Goal: Transaction & Acquisition: Purchase product/service

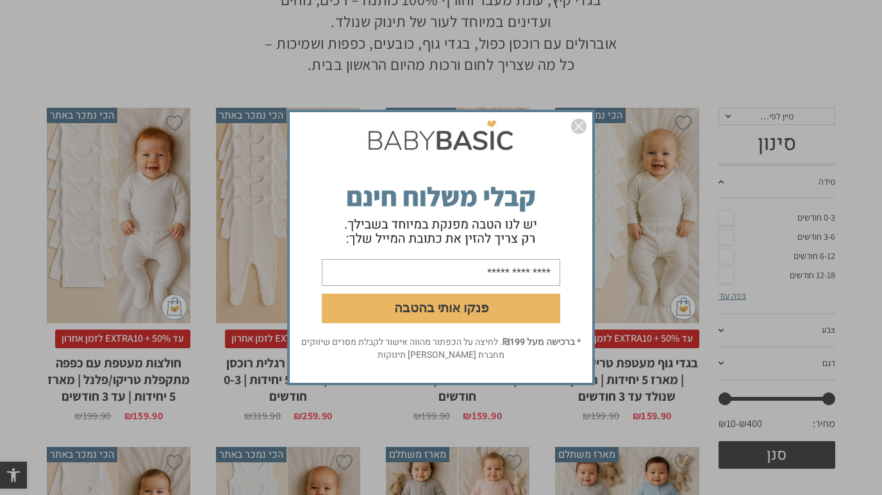
click at [720, 217] on div "פנקו אותי בהטבה * ברכישה מעל ₪199 . לחיצה על הכפתור מהווה אישור לקבלת מסרים שיו…" at bounding box center [441, 247] width 882 height 495
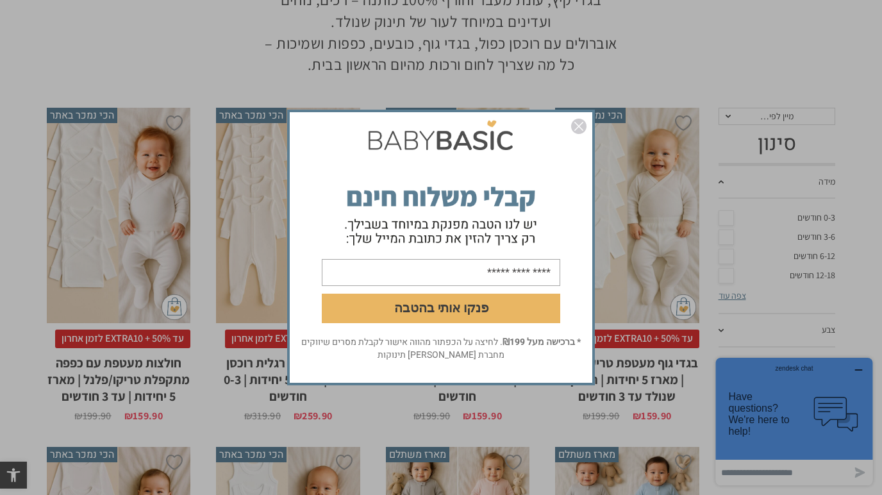
click at [493, 268] on input "email" at bounding box center [441, 272] width 238 height 27
type input "**********"
click at [486, 315] on button "פנקו אותי בהטבה" at bounding box center [441, 308] width 238 height 29
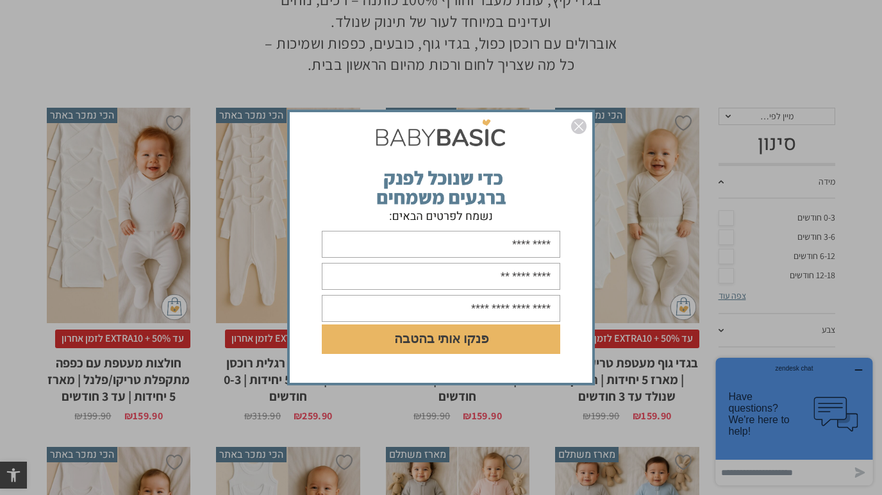
click at [577, 122] on img "סגור" at bounding box center [578, 126] width 15 height 15
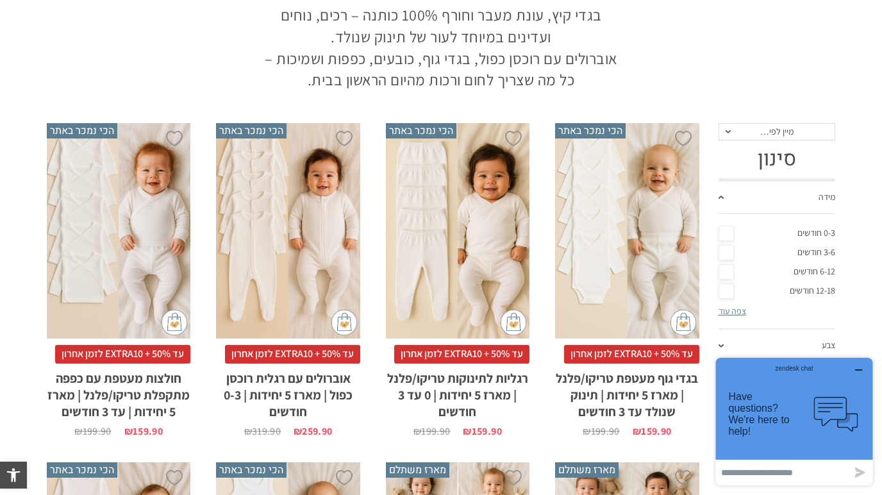
scroll to position [179, 0]
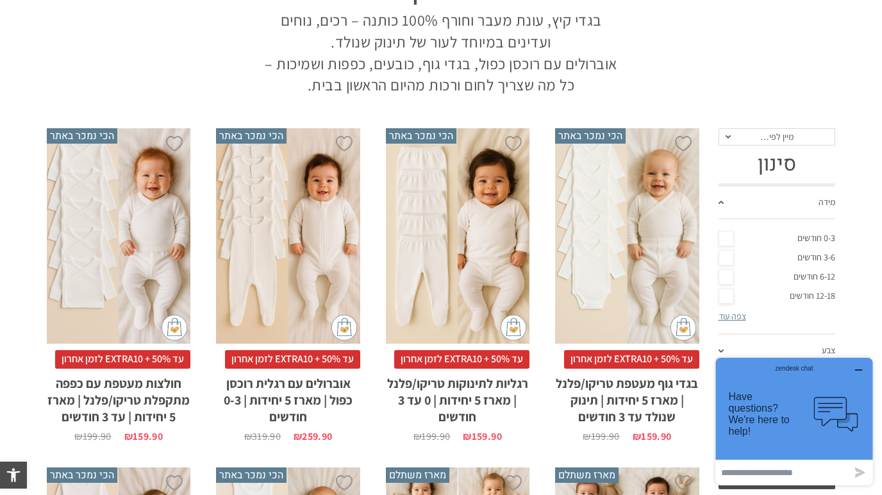
click at [724, 243] on link "0-3 חודשים" at bounding box center [776, 238] width 117 height 19
click at [638, 278] on div "x בחירת סוג בד טריקו (עונת מעבר/קיץ) פלנל (חורף)" at bounding box center [627, 236] width 144 height 216
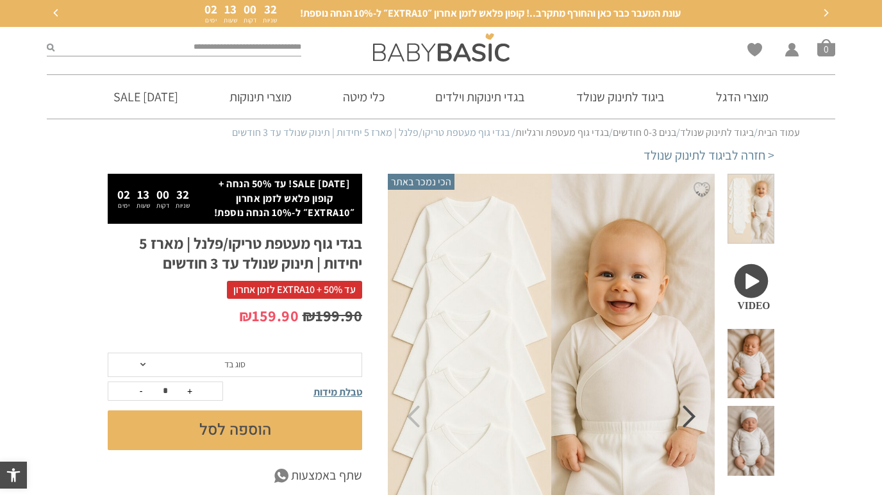
click at [688, 418] on icon "Next" at bounding box center [689, 416] width 13 height 22
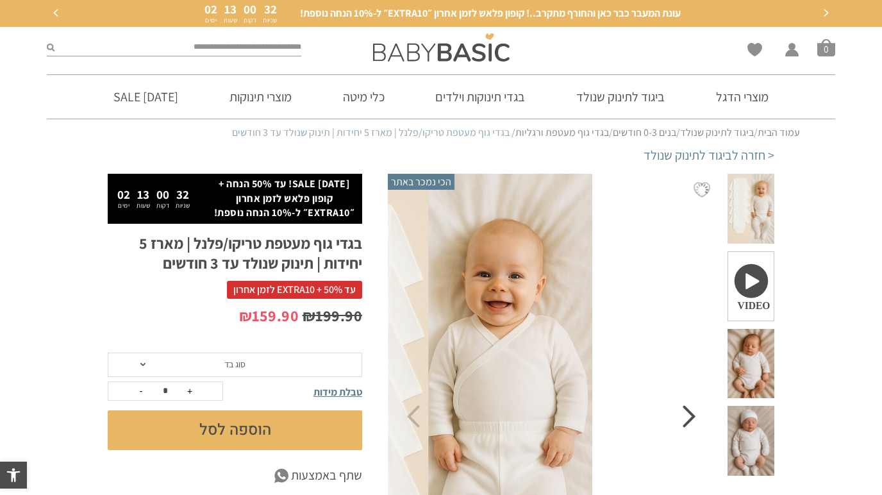
scroll to position [0, -1]
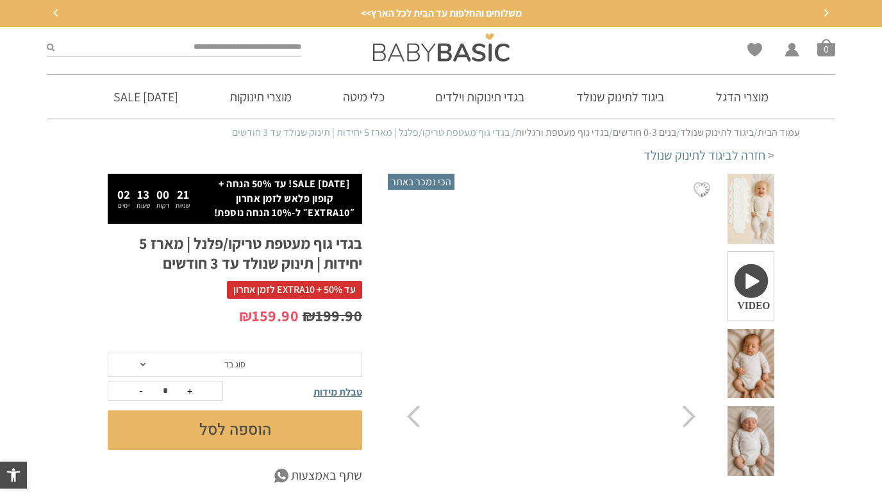
click at [256, 367] on span "סוג בד" at bounding box center [235, 364] width 254 height 24
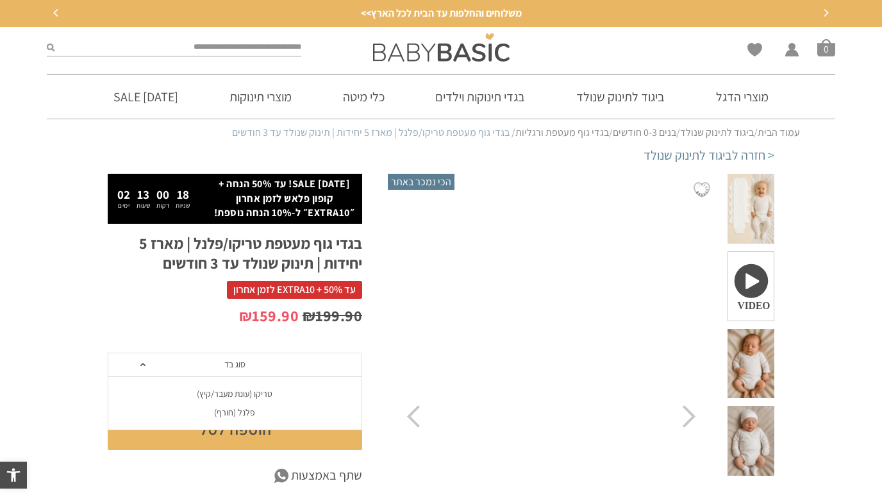
click at [258, 393] on div "טריקו (עונת מעבר/קיץ)" at bounding box center [234, 393] width 254 height 11
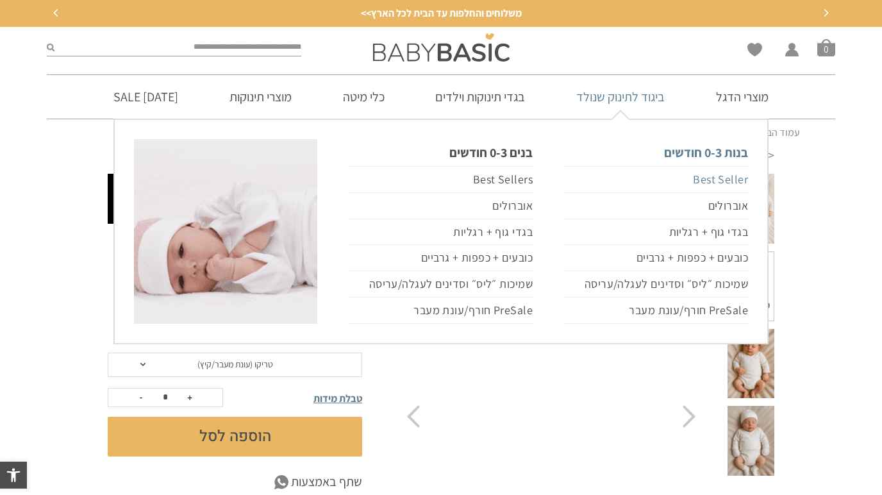
click at [702, 182] on link "Best Seller" at bounding box center [656, 179] width 183 height 27
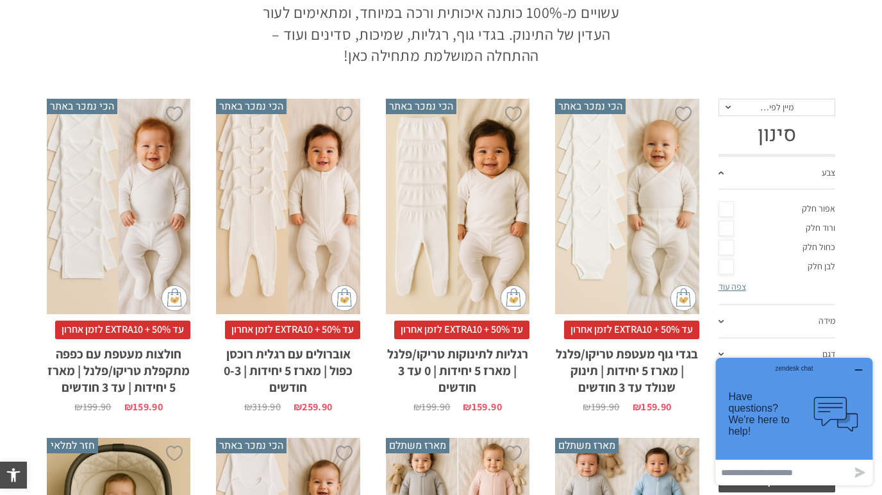
click at [594, 218] on div "x בחירת סוג בד טריקו (עונת מעבר/קיץ) פלנל (חורף)" at bounding box center [627, 207] width 144 height 216
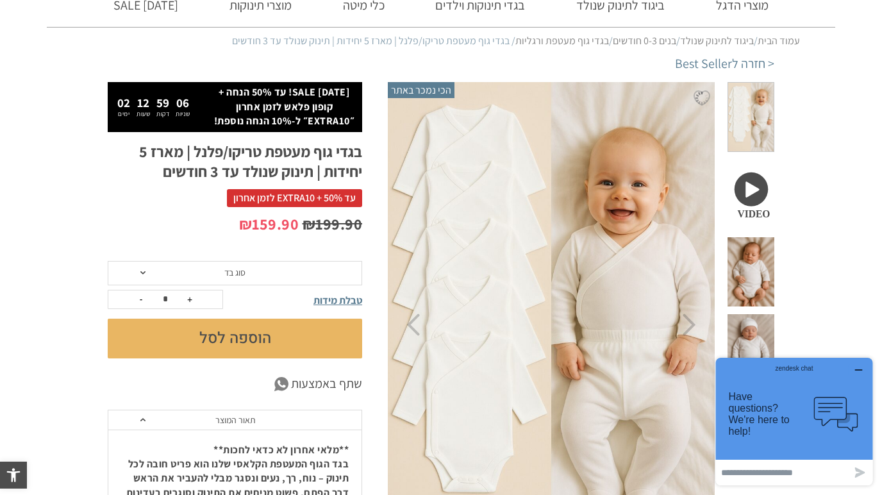
scroll to position [84, 0]
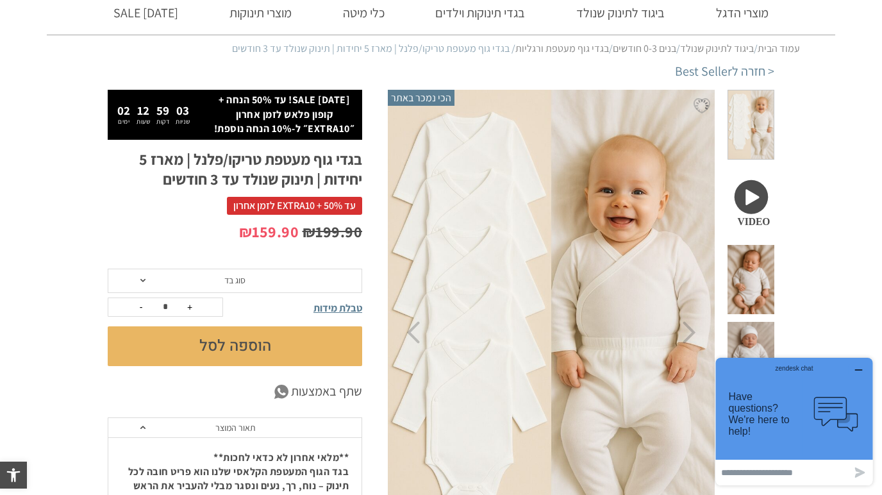
click at [192, 301] on button "+" at bounding box center [189, 307] width 19 height 18
type input "*"
click at [247, 340] on button "הוספה לסל" at bounding box center [235, 346] width 254 height 40
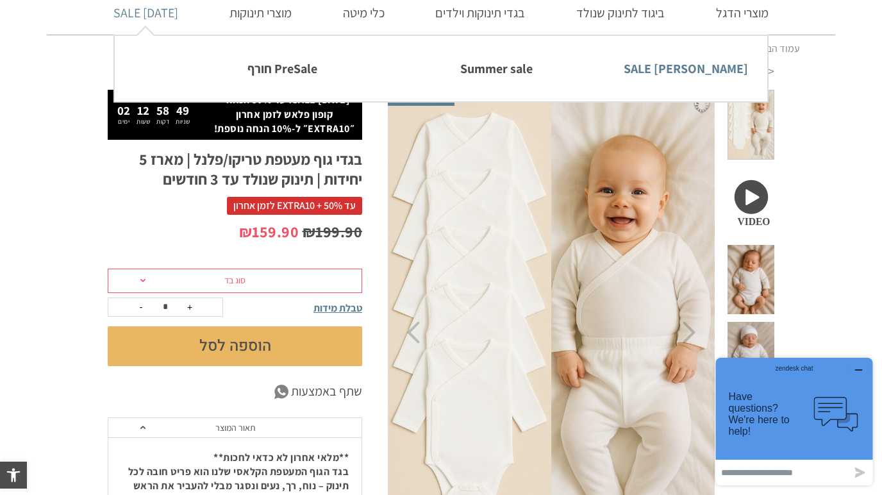
click at [707, 70] on link "[PERSON_NAME] SALE" at bounding box center [656, 68] width 183 height 27
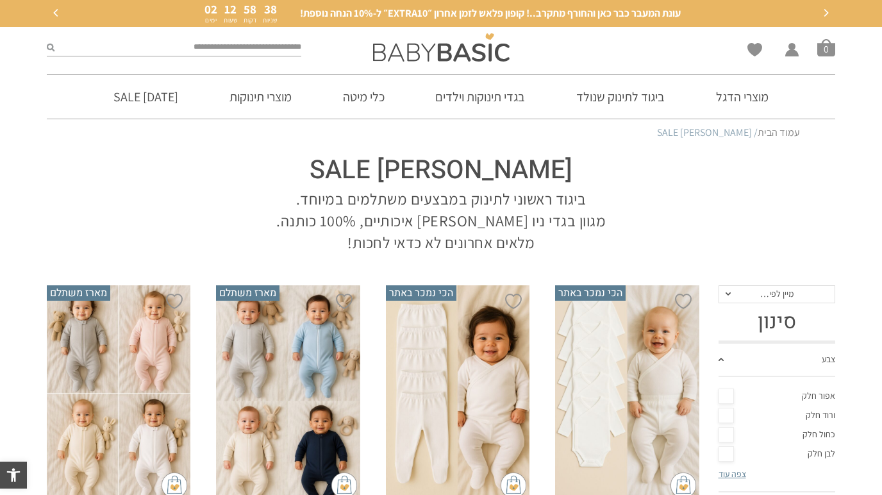
click at [476, 383] on div "x בחירת סוג בד טריקו (עונת מעבר/קיץ) פלנל (חורף)" at bounding box center [458, 393] width 144 height 216
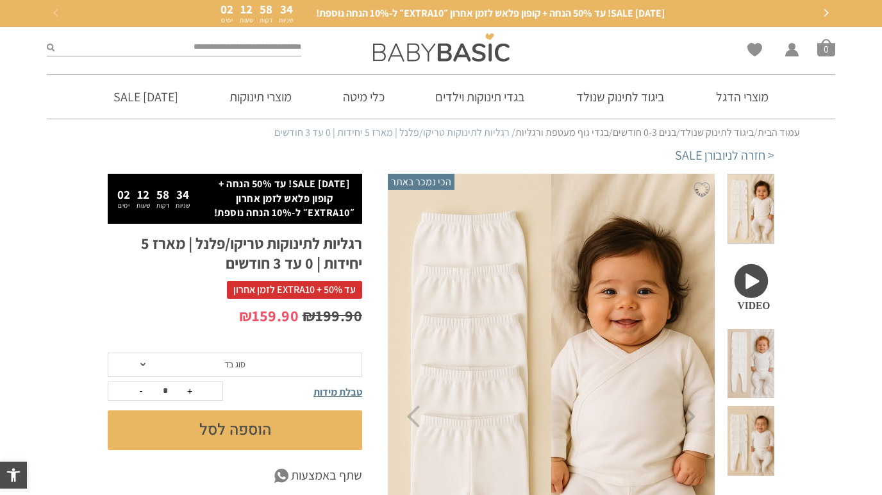
click at [187, 385] on button "+" at bounding box center [189, 391] width 19 height 18
type input "*"
click at [235, 422] on button "הוספה לסל" at bounding box center [235, 430] width 254 height 40
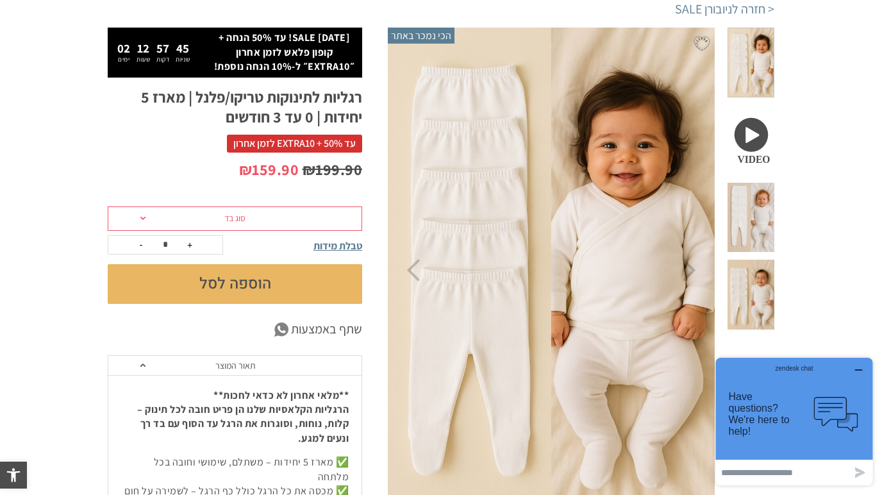
scroll to position [138, 0]
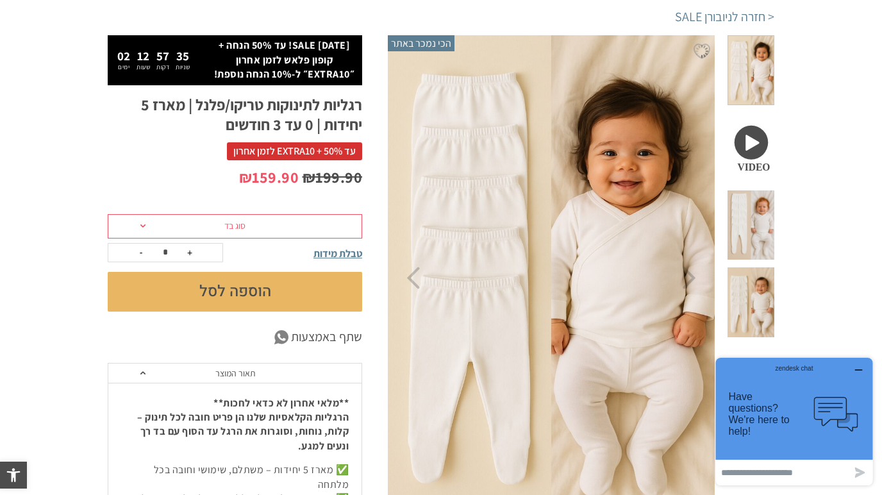
click at [756, 119] on span at bounding box center [750, 148] width 47 height 70
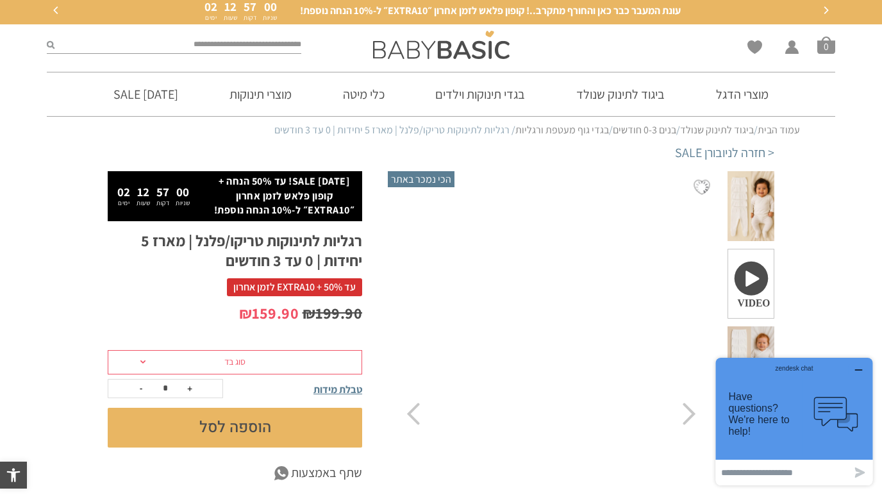
scroll to position [0, 0]
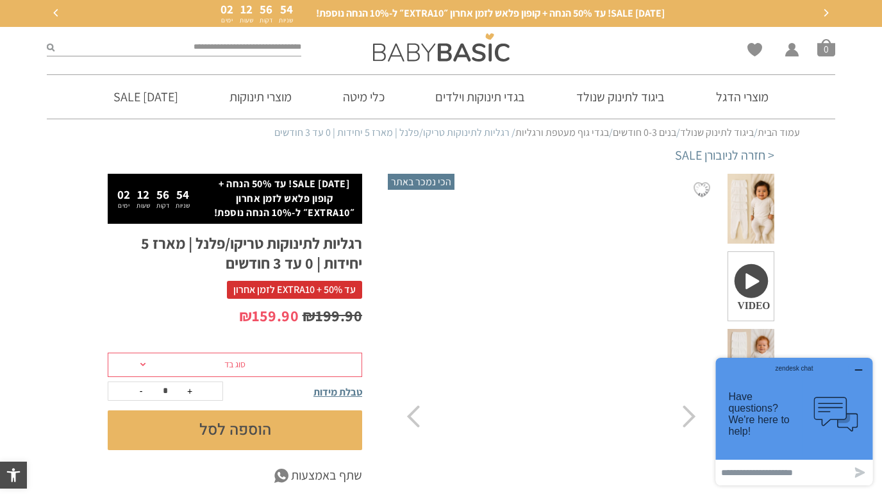
click at [225, 429] on button "הוספה לסל" at bounding box center [235, 430] width 254 height 40
click at [824, 51] on span "סל קניות" at bounding box center [826, 47] width 18 height 18
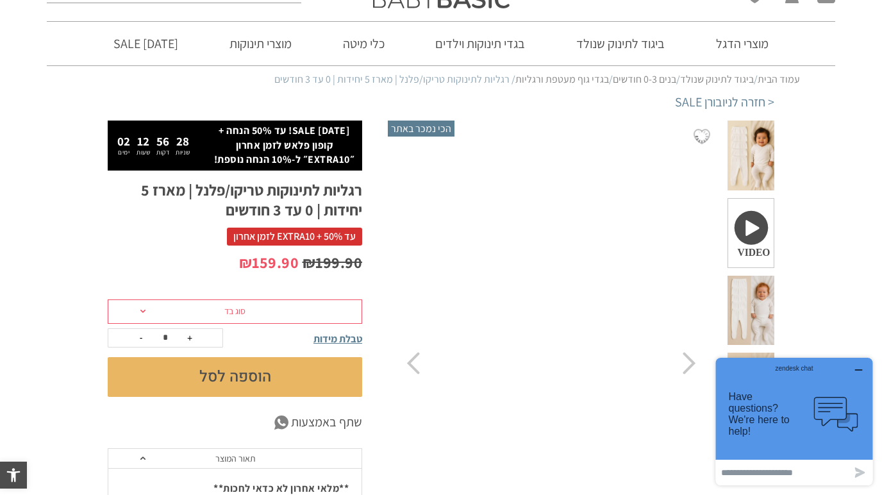
scroll to position [43, 0]
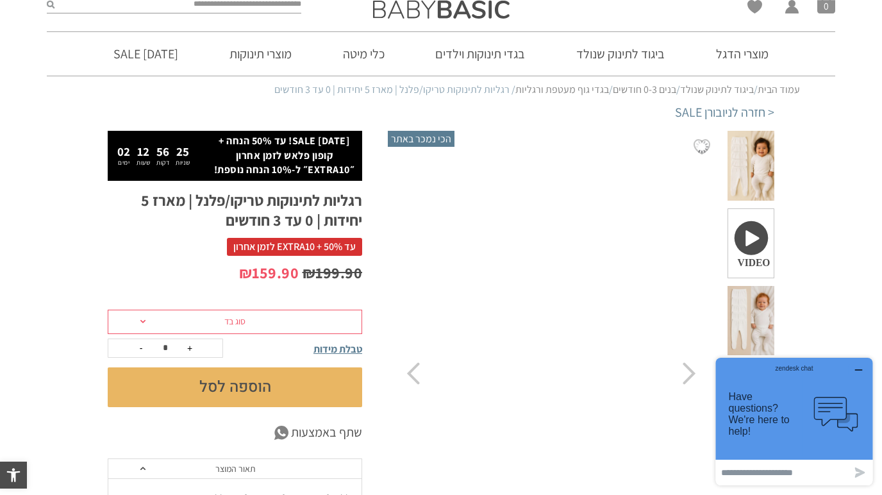
click at [193, 313] on span "סוג בד" at bounding box center [235, 322] width 254 height 24
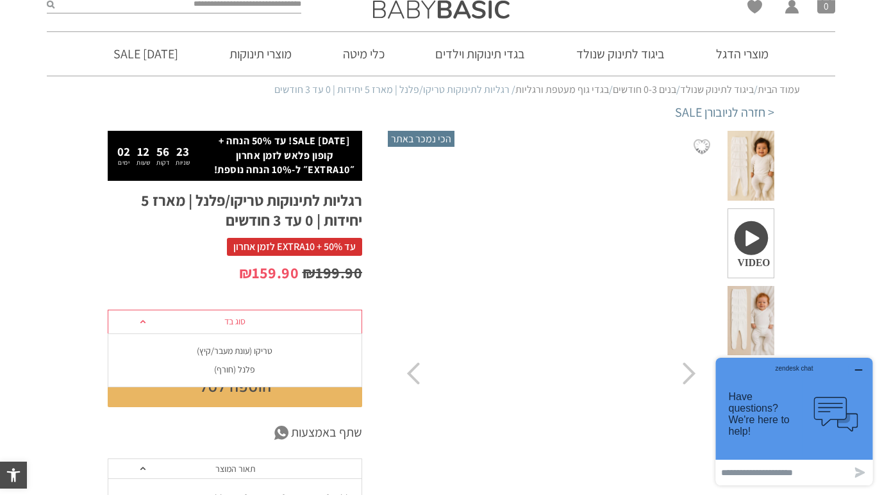
click at [202, 351] on div "טריקו (עונת מעבר/קיץ)" at bounding box center [234, 350] width 254 height 11
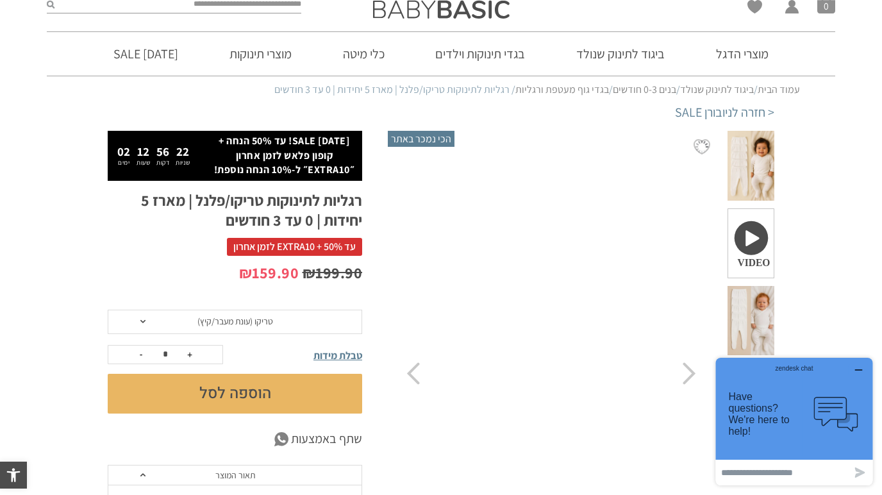
click at [236, 391] on button "הוספה לסל" at bounding box center [235, 394] width 254 height 40
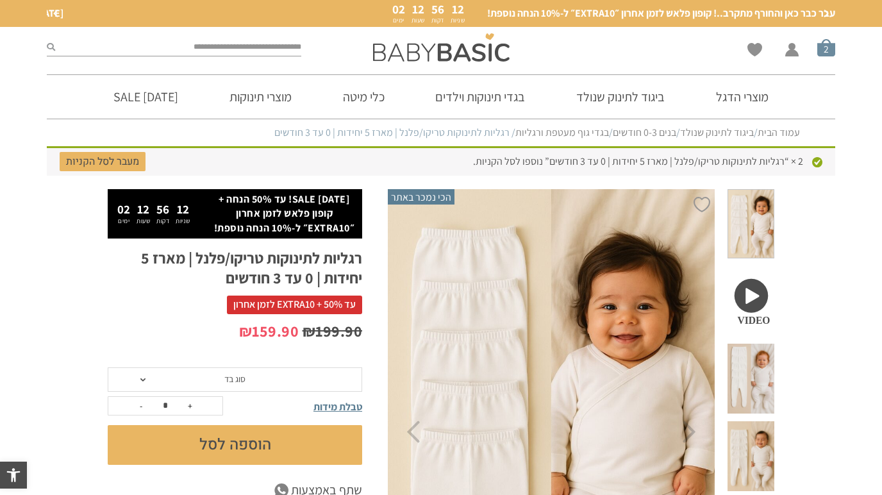
click at [822, 48] on span "סל קניות" at bounding box center [826, 47] width 18 height 18
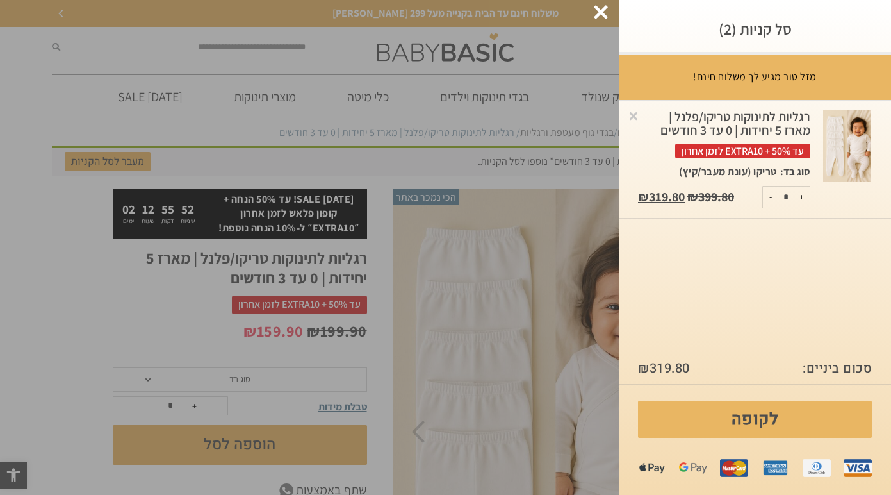
click at [602, 8] on div at bounding box center [601, 12] width 14 height 14
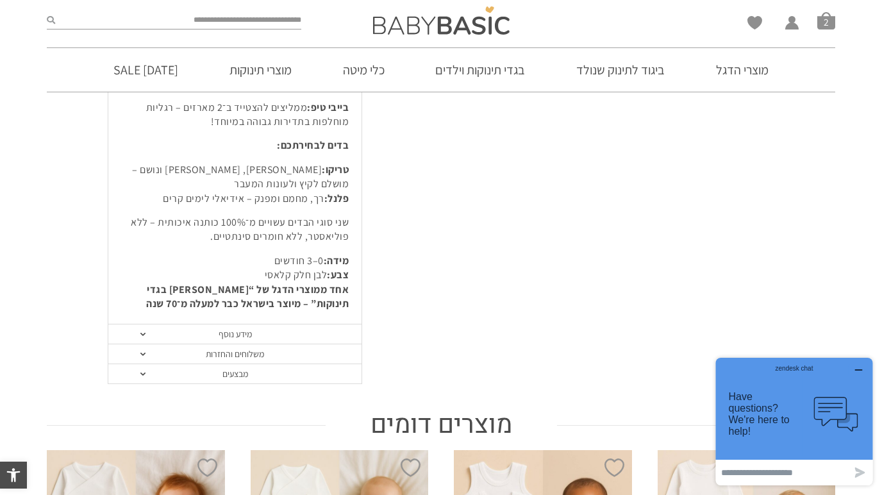
scroll to position [645, 0]
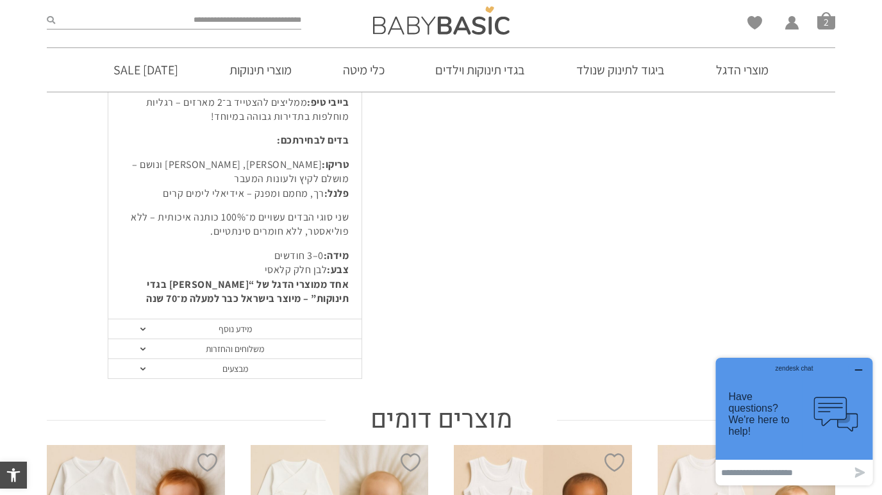
click at [231, 339] on link "משלוחים והחזרות" at bounding box center [234, 349] width 253 height 20
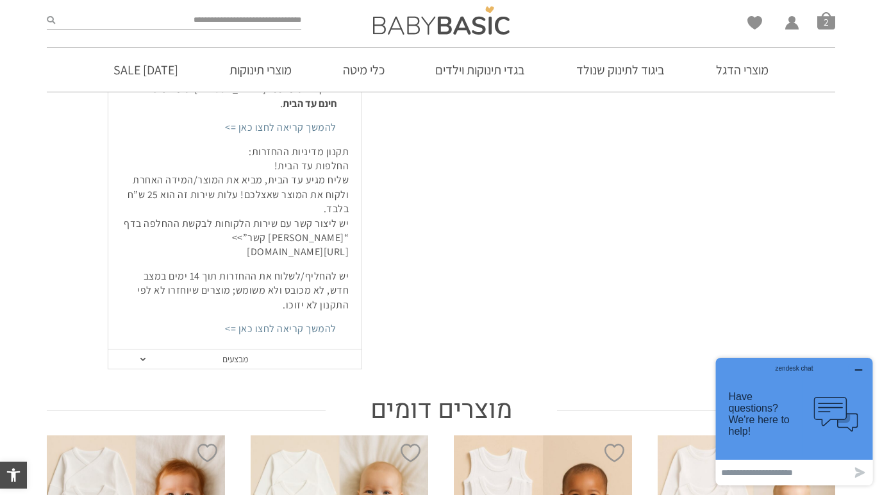
click at [228, 349] on link "מבצעים" at bounding box center [234, 359] width 253 height 20
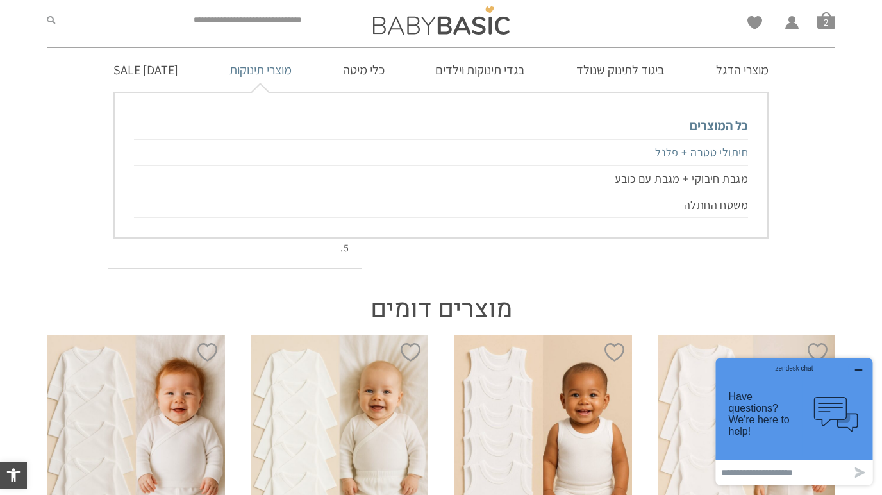
click at [672, 154] on link "חיתולי טטרה + פלנל" at bounding box center [441, 152] width 614 height 27
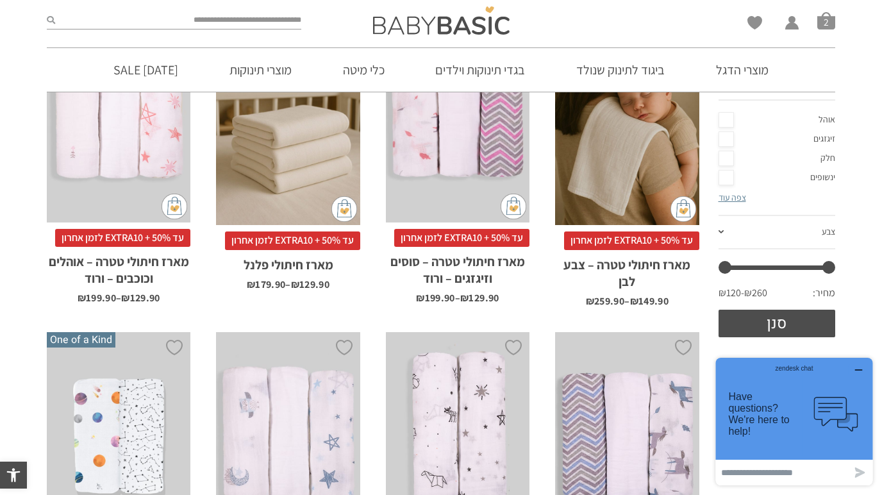
scroll to position [250, 0]
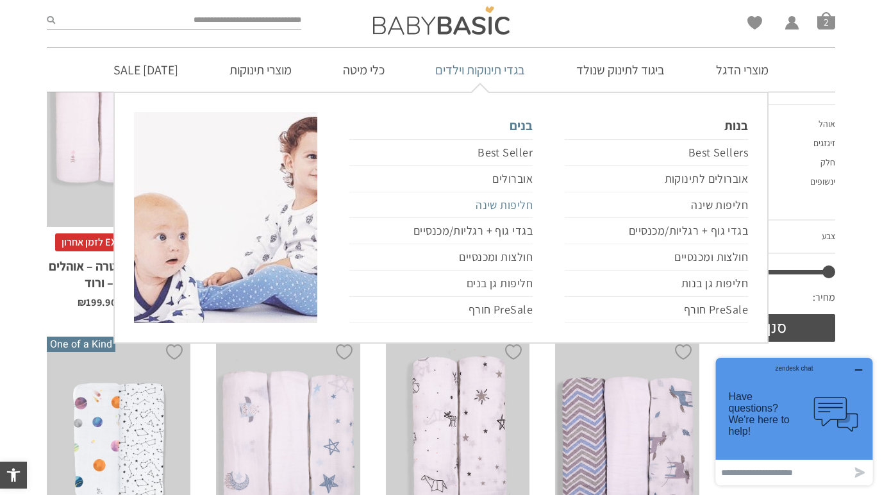
click at [520, 203] on link "חליפות שינה" at bounding box center [440, 205] width 183 height 26
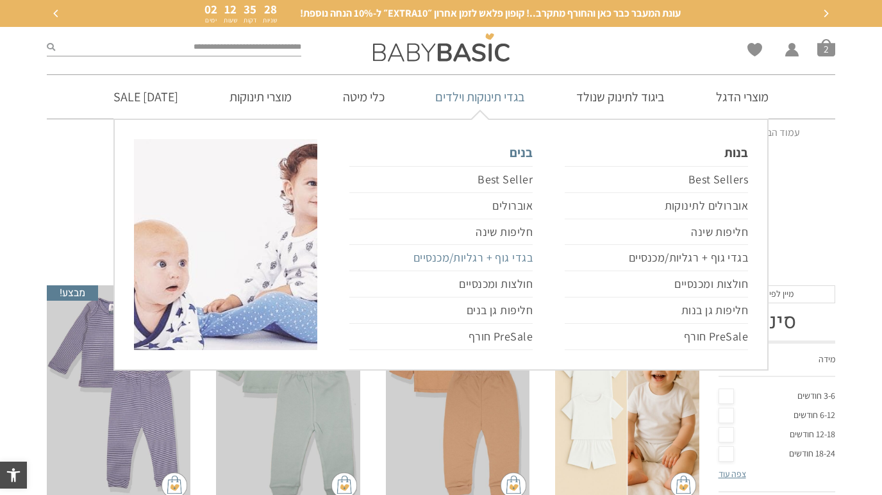
click at [517, 256] on link "בגדי גוף + רגליות/מכנסיים" at bounding box center [440, 258] width 183 height 26
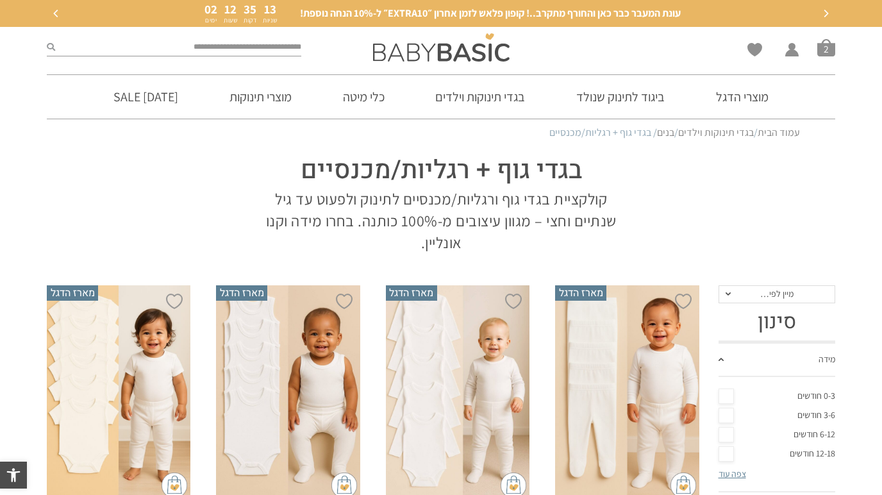
click at [607, 350] on div "x בחירת מידה 0-3m 3-6m 6-12m 12-18m 18-24m 24-30m בחירת סוג בד טריקו (עונת מעבר…" at bounding box center [627, 393] width 144 height 216
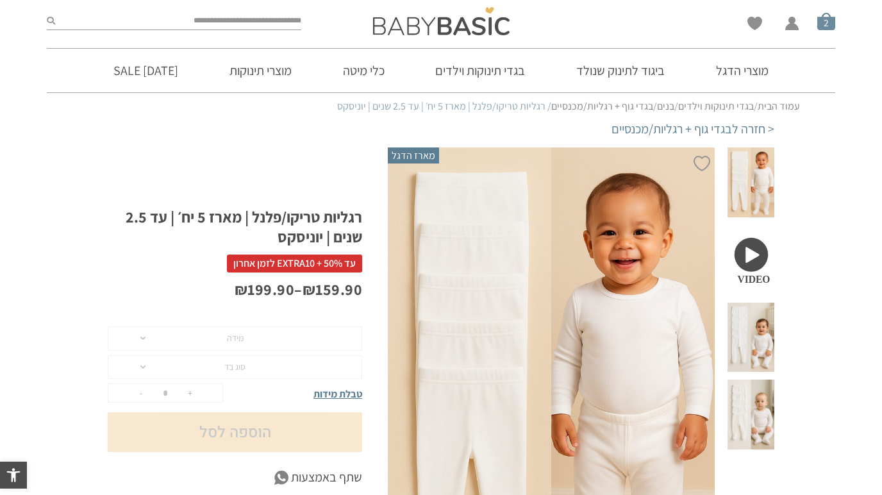
click at [824, 22] on div "[DATE] SALE! עד 50% הנחה + קופון פלאש לזמן אחרון ״EXTRA10״ ל-10% הנחה נוספת! 00…" at bounding box center [441, 60] width 882 height 120
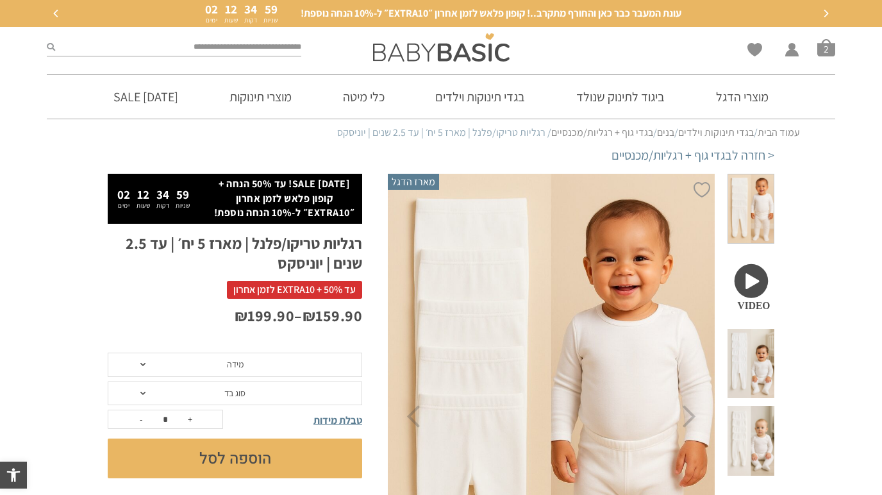
click at [186, 358] on span "מידה" at bounding box center [235, 364] width 254 height 24
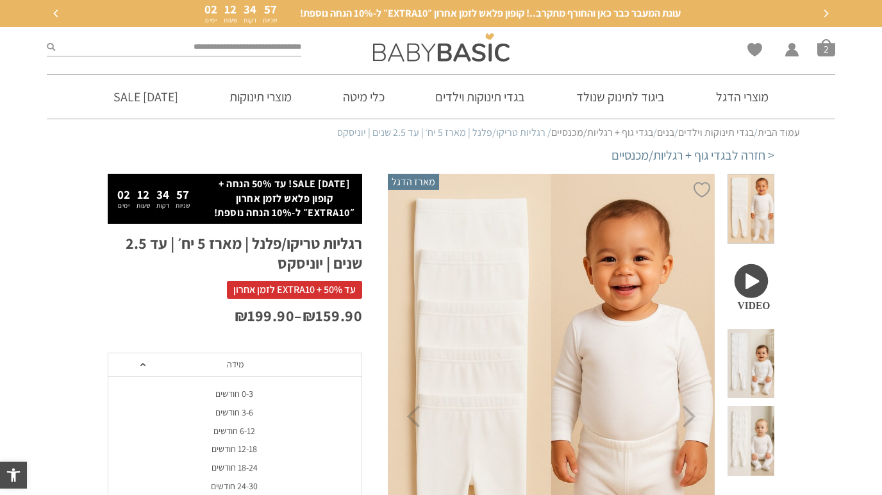
click at [219, 394] on div "0-3 חודשים" at bounding box center [234, 393] width 254 height 11
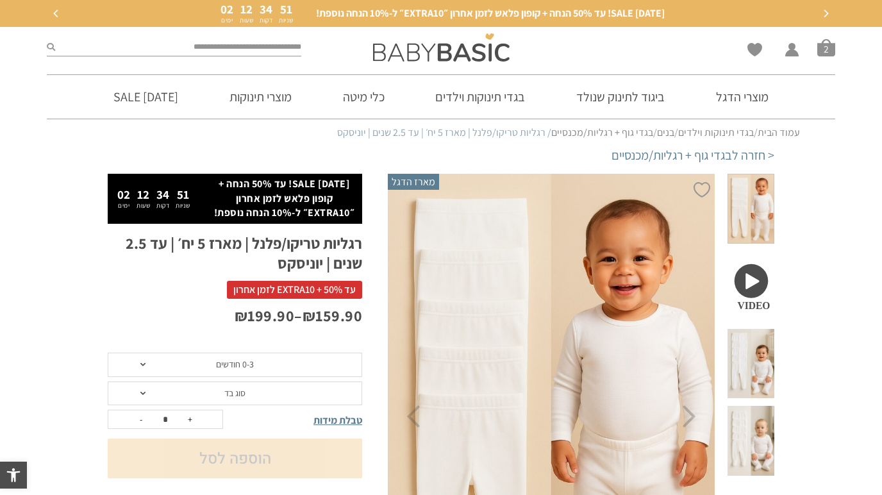
click at [188, 386] on span "סוג בד" at bounding box center [235, 393] width 254 height 24
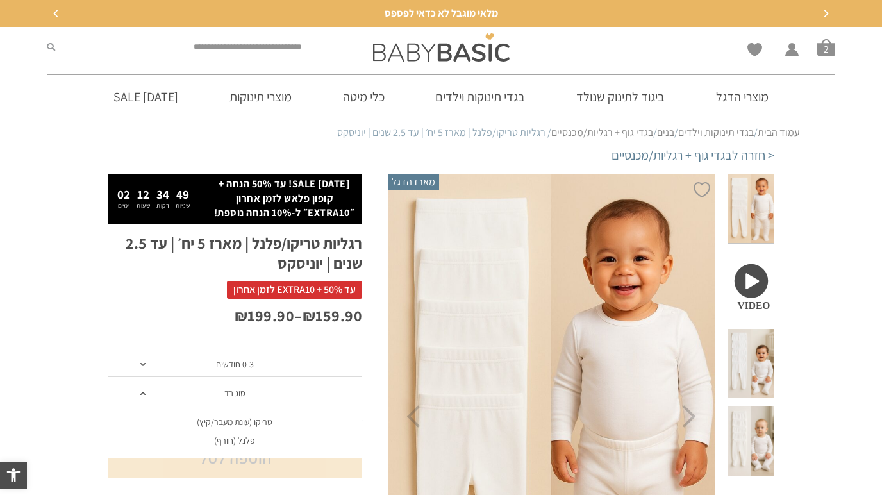
click at [203, 425] on div "טריקו (עונת מעבר/קיץ)" at bounding box center [234, 422] width 254 height 11
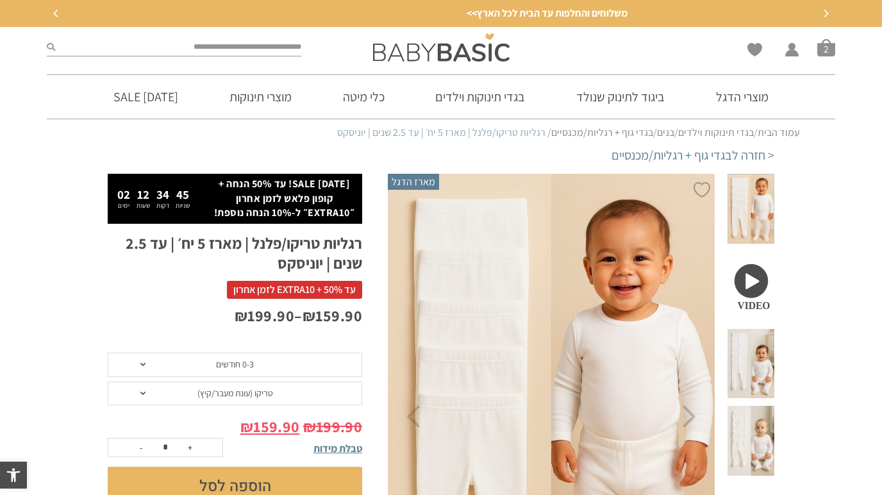
click at [186, 445] on button "+" at bounding box center [189, 447] width 19 height 18
type input "*"
click at [242, 478] on button "הוספה לסל" at bounding box center [235, 487] width 254 height 40
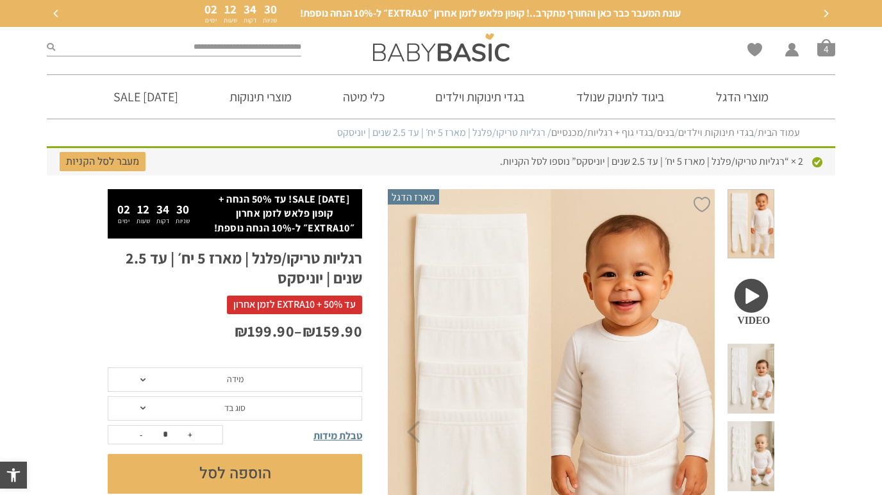
click at [319, 376] on span "מידה" at bounding box center [235, 379] width 254 height 24
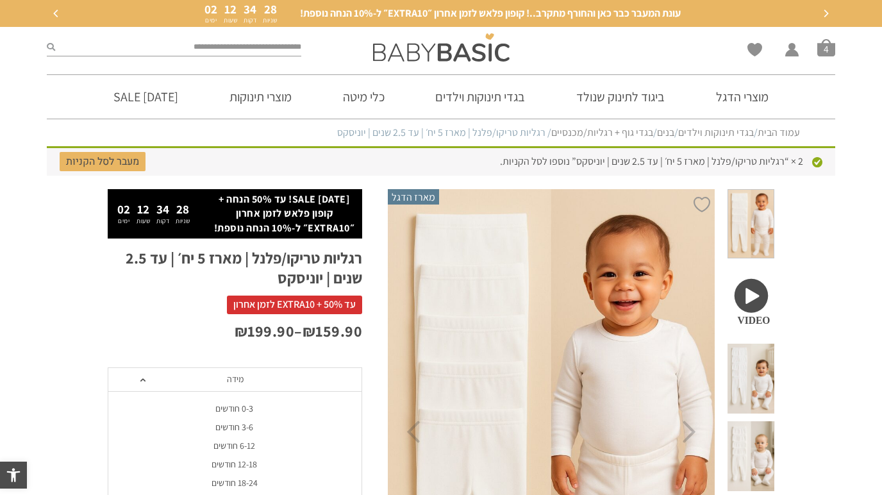
click at [238, 406] on div "0-3 חודשים" at bounding box center [234, 408] width 254 height 11
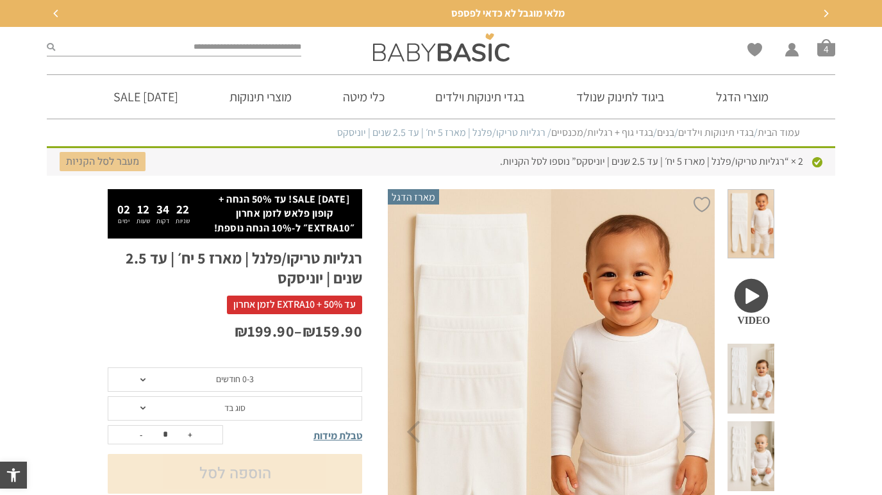
click at [97, 160] on link "מעבר לסל הקניות" at bounding box center [103, 161] width 86 height 19
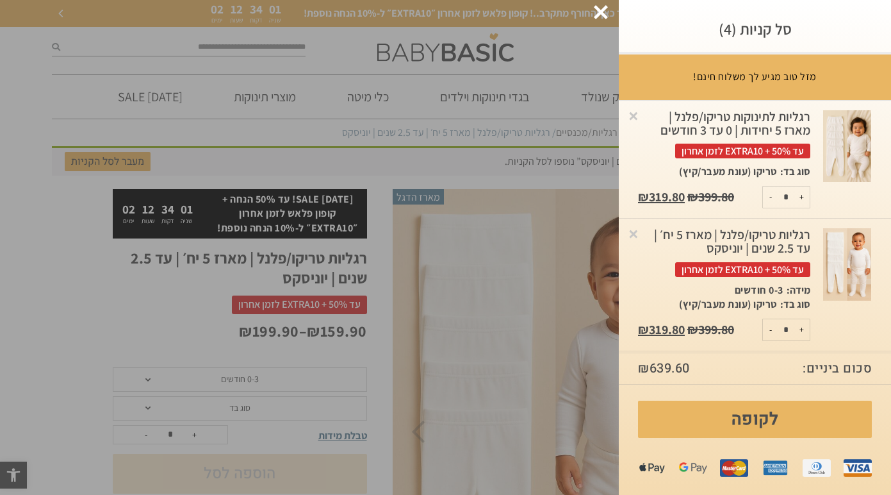
click at [770, 329] on button "-" at bounding box center [771, 329] width 16 height 21
type input "*"
click at [800, 326] on button "+" at bounding box center [802, 329] width 16 height 21
type input "*"
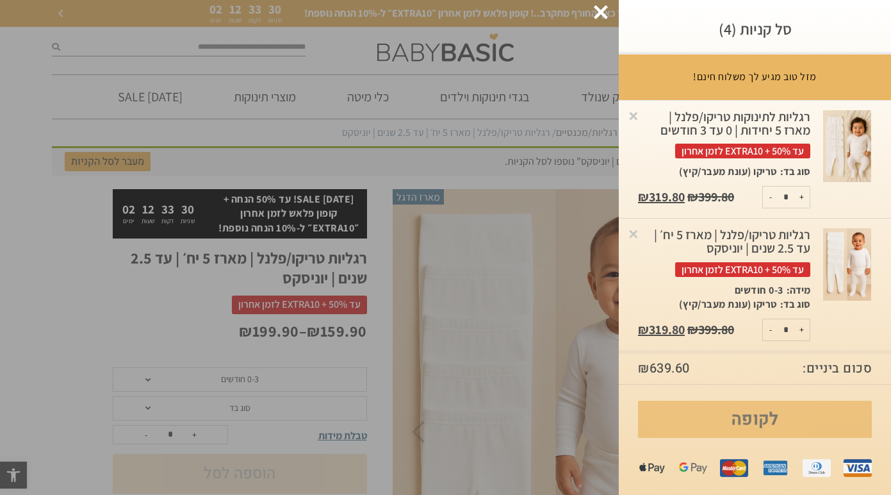
click at [784, 418] on link "לקופה" at bounding box center [755, 419] width 234 height 37
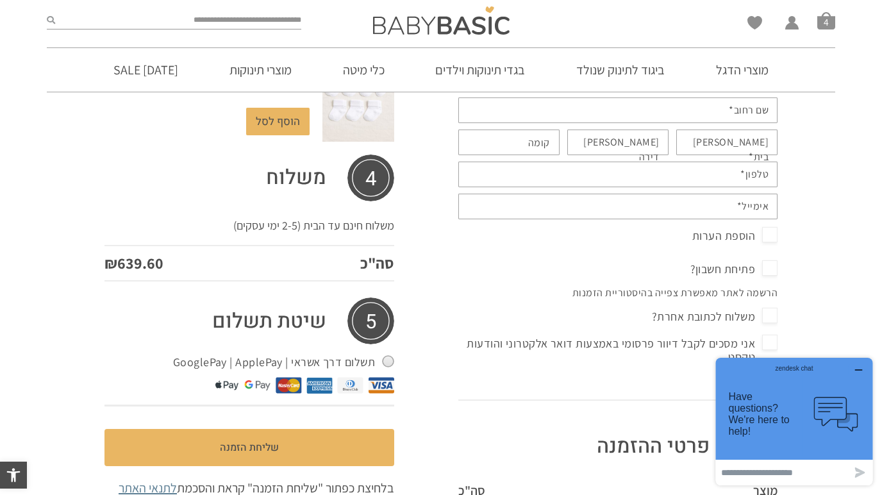
scroll to position [343, 0]
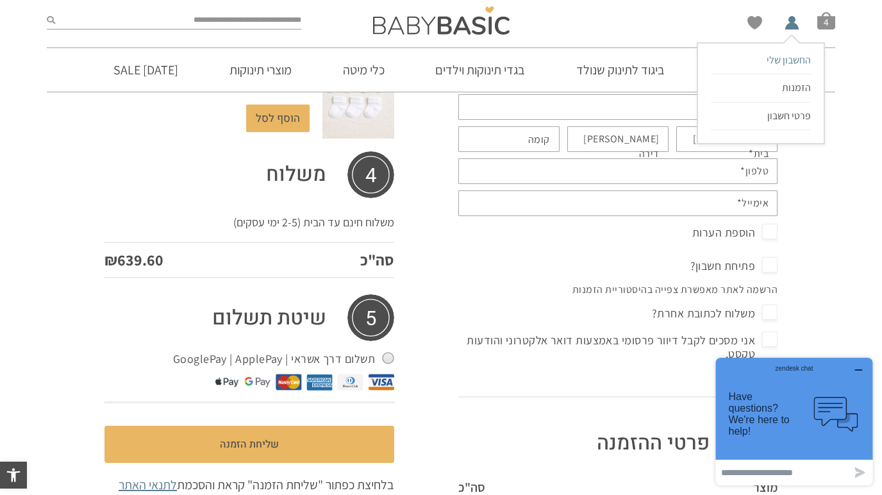
click at [793, 63] on span "החשבון שלי" at bounding box center [788, 59] width 44 height 13
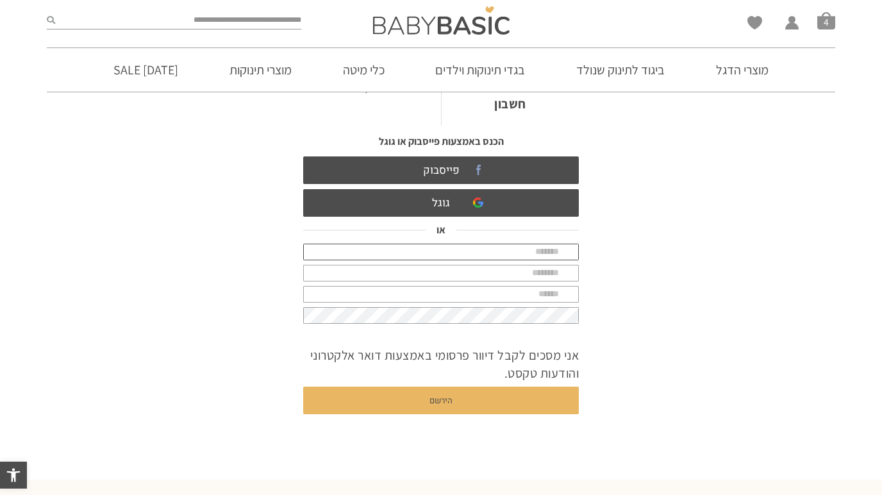
click at [336, 244] on input "text" at bounding box center [441, 252] width 276 height 17
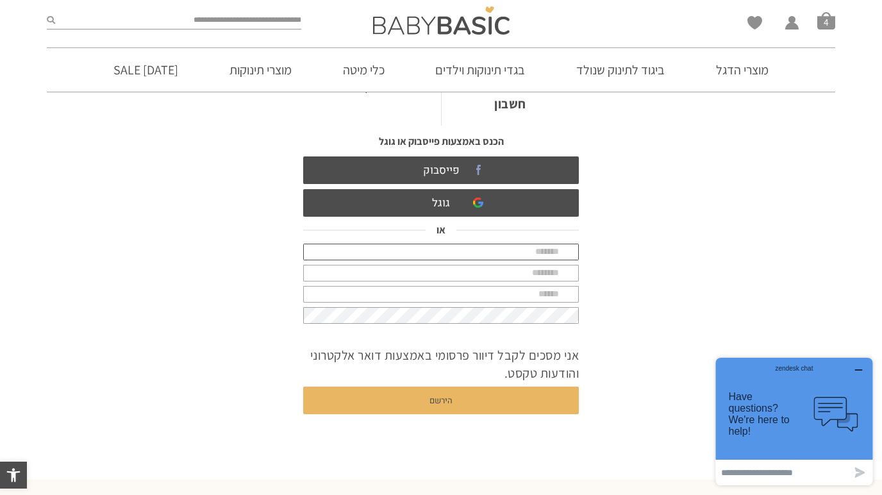
click at [377, 244] on input "text" at bounding box center [441, 252] width 276 height 17
type input "*****"
type input "*******"
type input "**********"
click at [552, 301] on form "**********" at bounding box center [441, 274] width 276 height 279
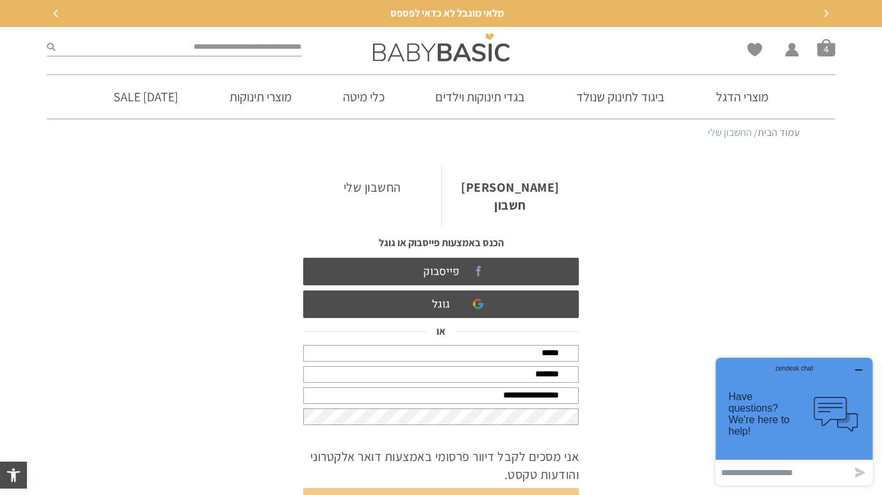
click at [487, 488] on button "הירשם" at bounding box center [441, 502] width 276 height 28
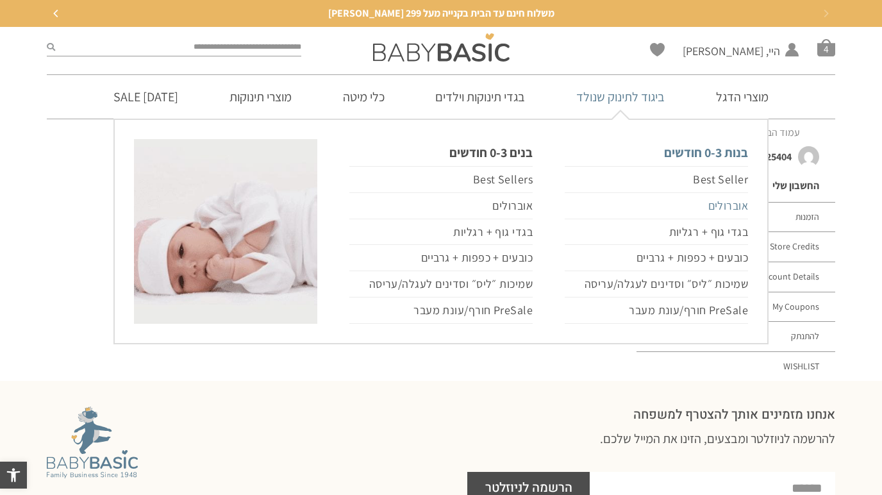
click at [735, 202] on link "אוברולים" at bounding box center [656, 206] width 183 height 26
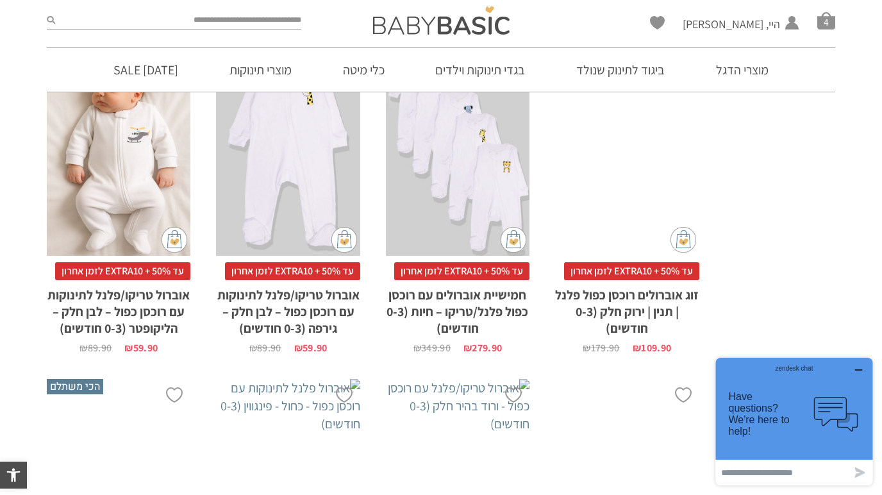
scroll to position [1421, 0]
